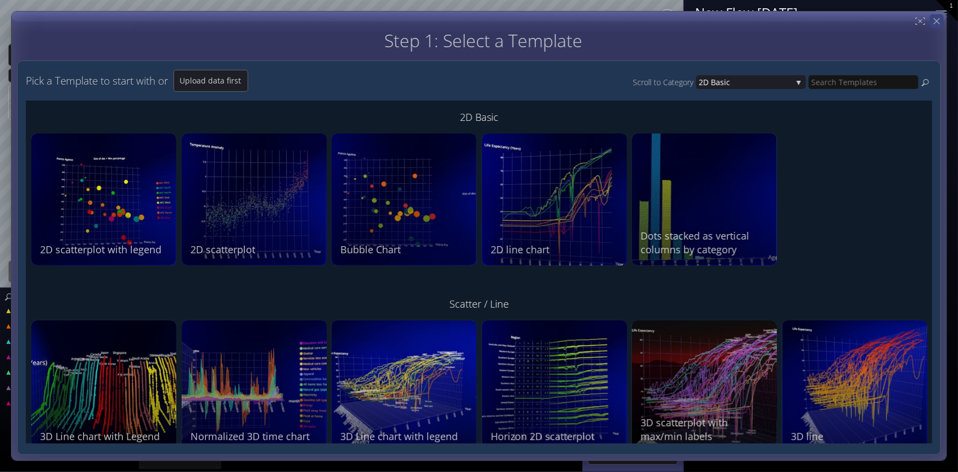
click at [931, 23] on div "Step 1: Select a Template Step 2: Review sample data used by this Template Pick…" at bounding box center [479, 236] width 936 height 450
click at [931, 23] on div at bounding box center [937, 21] width 14 height 14
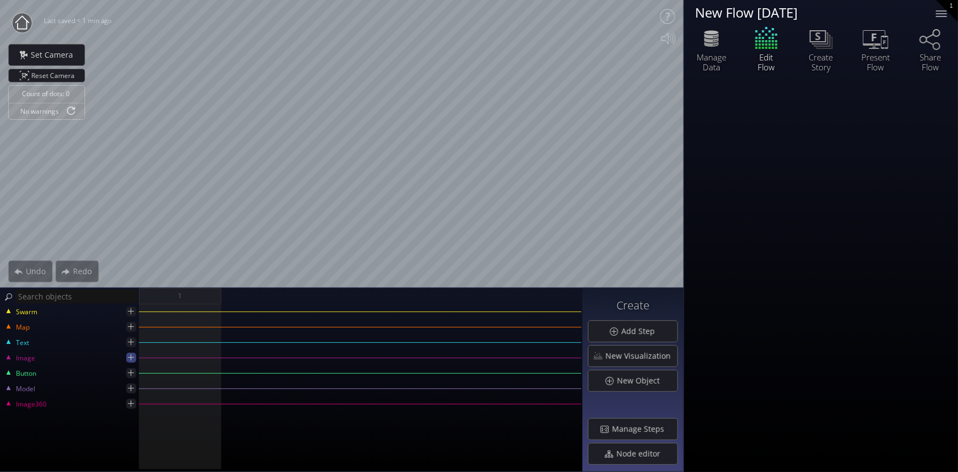
click at [128, 360] on icon at bounding box center [131, 357] width 10 height 10
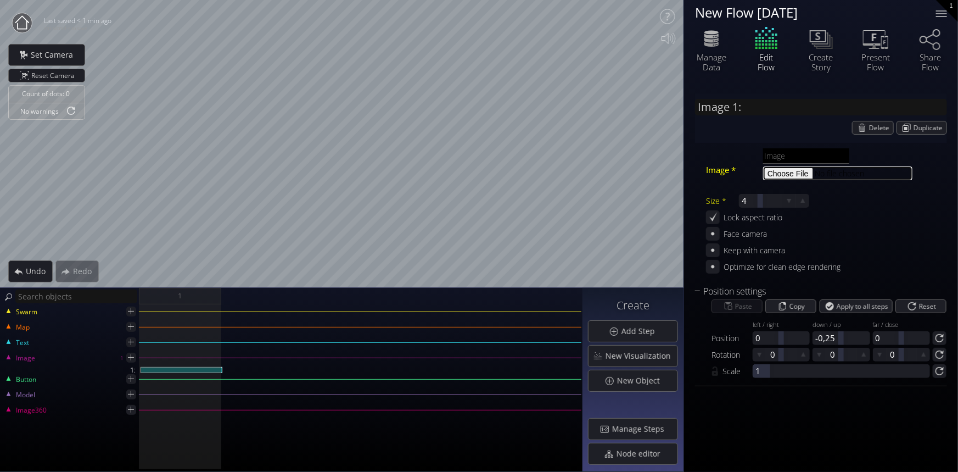
click at [796, 172] on input "file" at bounding box center [837, 173] width 149 height 14
type input "C:\fakepath\maxresdefault.jpg"
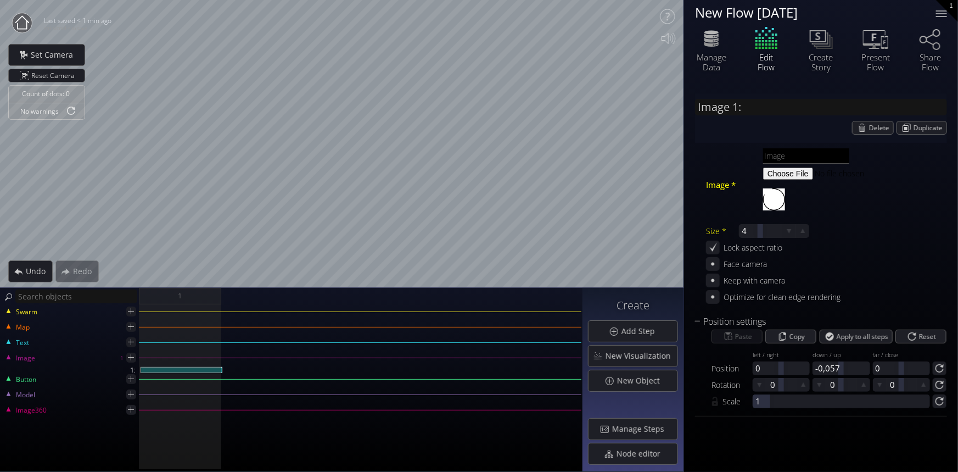
type input "Image 1: maxresdefault"
type input "maxresdefault.jpg"
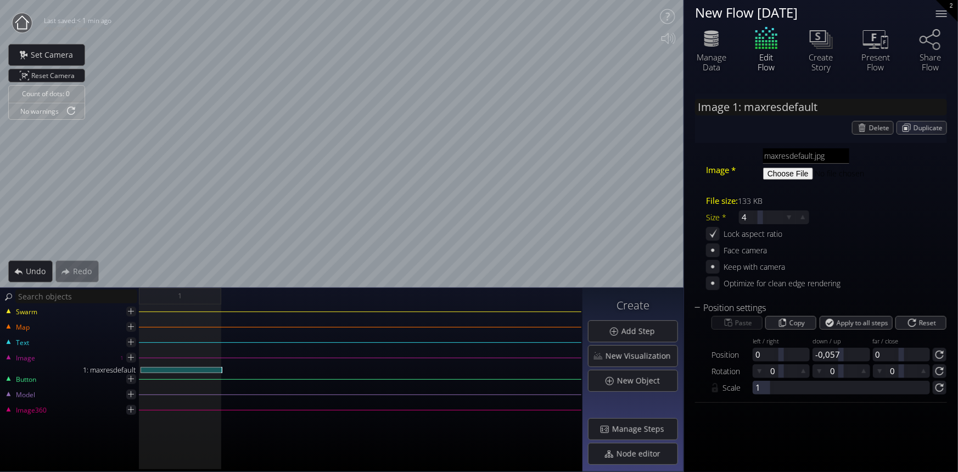
click at [878, 120] on div "Image 1: maxresdefault Delete Duplicate" at bounding box center [821, 117] width 252 height 49
click at [875, 128] on span "Delete" at bounding box center [881, 127] width 24 height 13
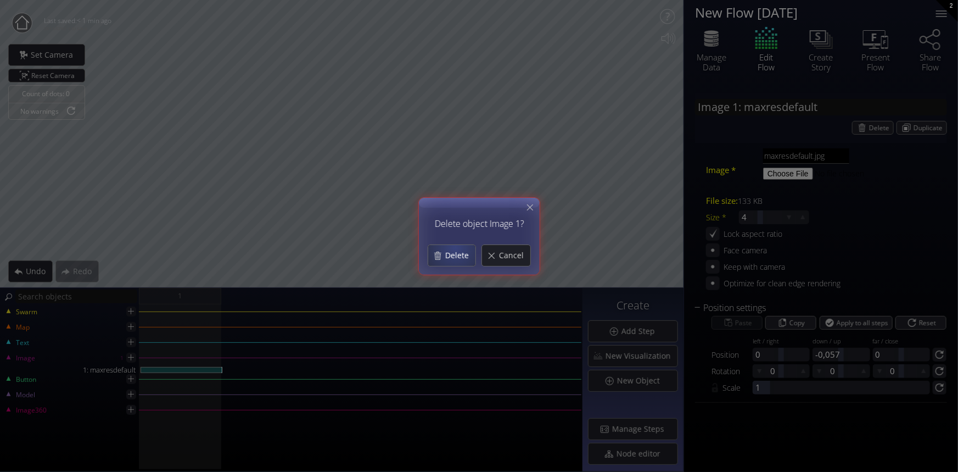
click at [456, 248] on div "Delete" at bounding box center [451, 255] width 47 height 21
